Goal: Transaction & Acquisition: Purchase product/service

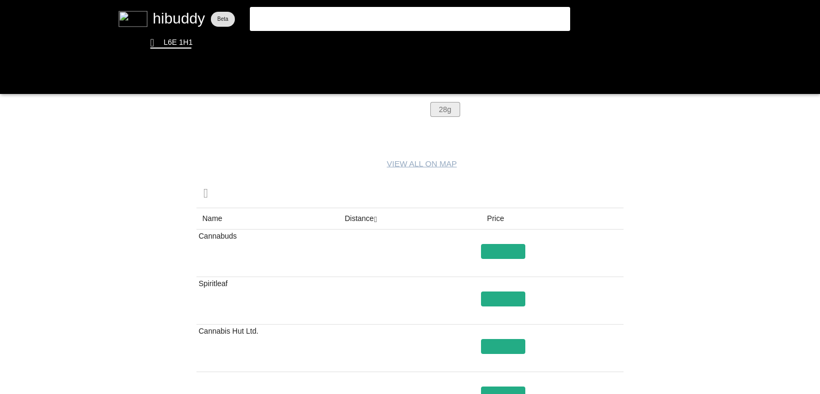
click at [451, 108] on flt-glass-pane at bounding box center [410, 197] width 820 height 394
click at [498, 248] on flt-glass-pane at bounding box center [410, 197] width 820 height 394
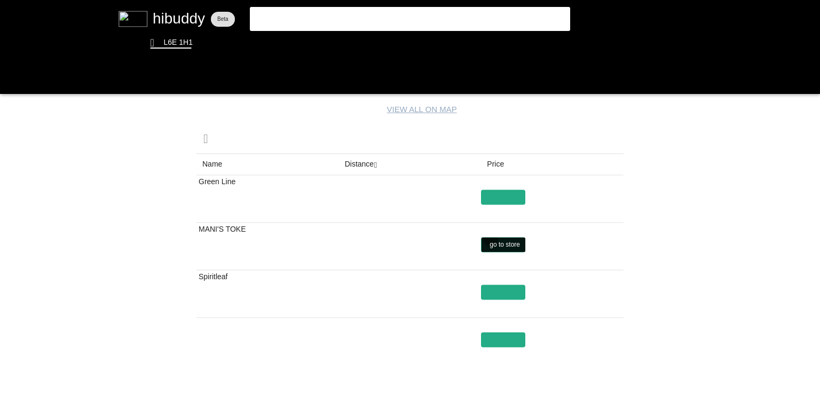
click at [490, 238] on flt-glass-pane at bounding box center [410, 197] width 820 height 394
click at [498, 287] on flt-glass-pane at bounding box center [410, 197] width 820 height 394
click at [408, 39] on flt-glass-pane at bounding box center [410, 197] width 820 height 394
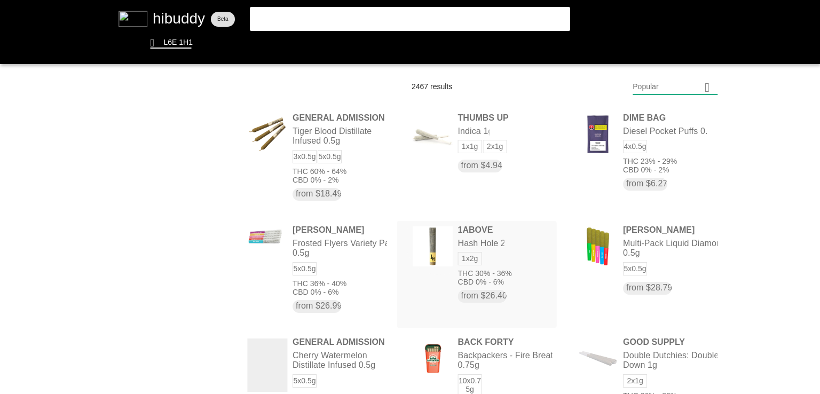
click at [436, 238] on flt-glass-pane at bounding box center [410, 197] width 820 height 394
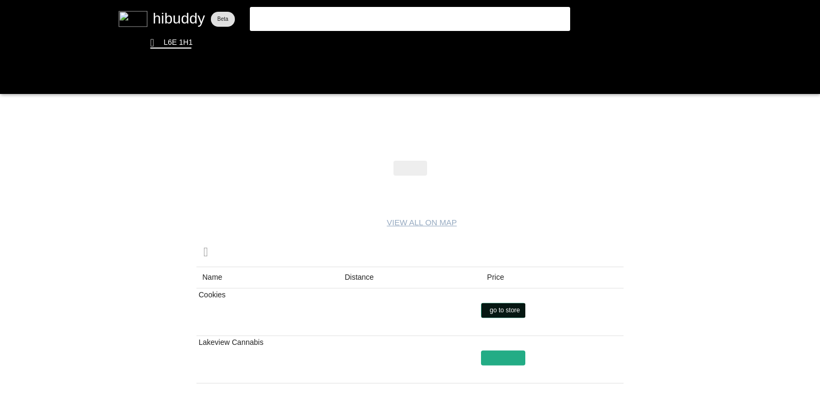
click at [513, 315] on flt-glass-pane at bounding box center [410, 197] width 820 height 394
